Goal: Navigation & Orientation: Find specific page/section

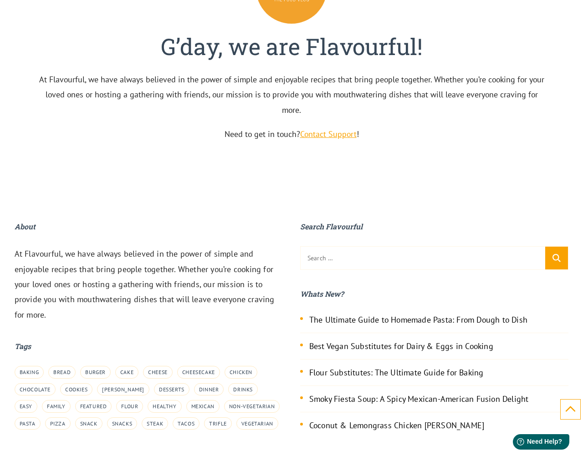
scroll to position [3037, 0]
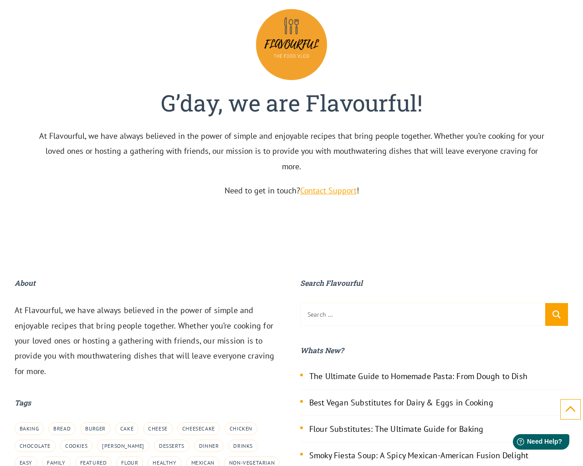
scroll to position [2756, 0]
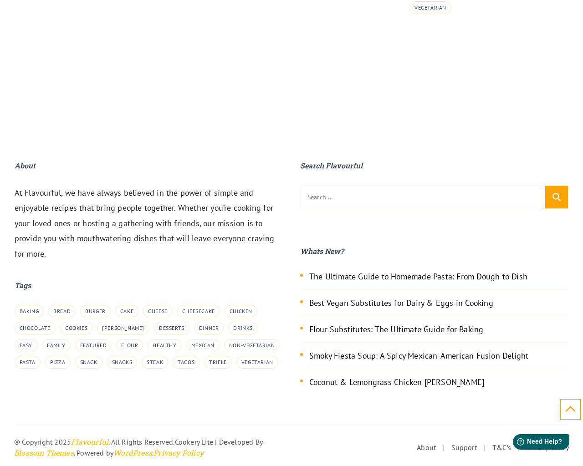
scroll to position [940, 0]
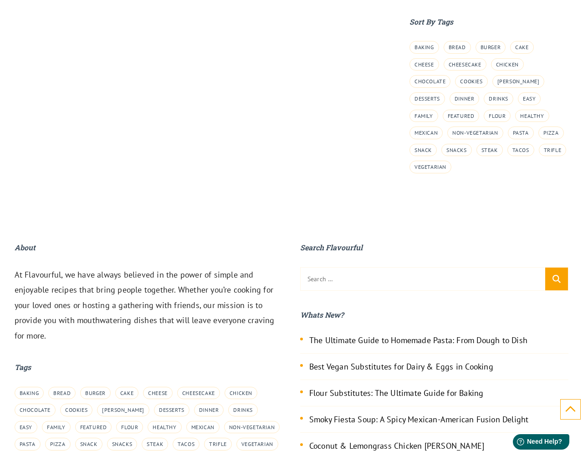
scroll to position [1007, 0]
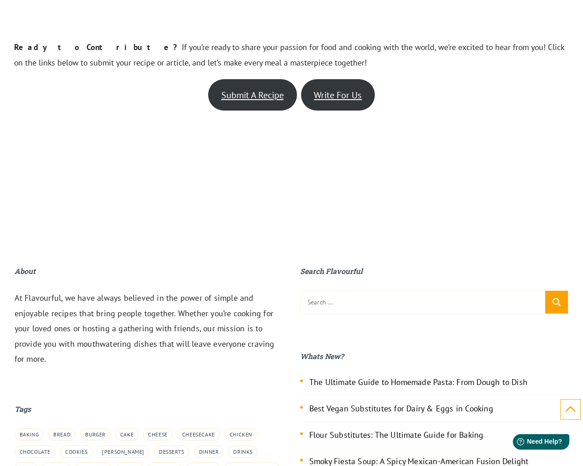
scroll to position [841, 0]
